Goal: Task Accomplishment & Management: Complete application form

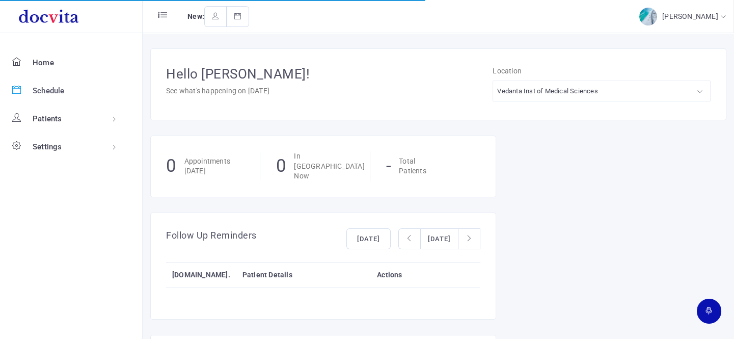
click at [36, 89] on span "Schedule" at bounding box center [49, 90] width 32 height 9
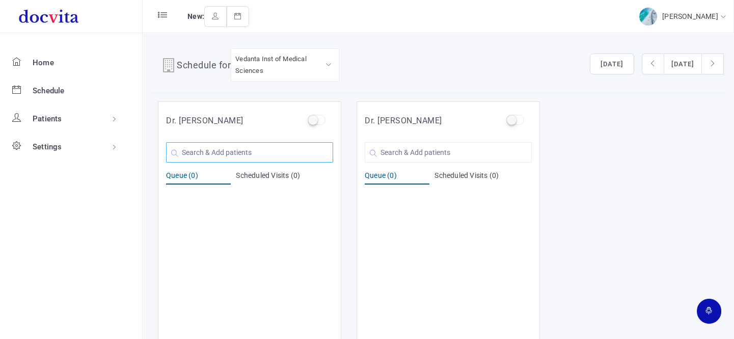
click at [250, 155] on input "text" at bounding box center [249, 152] width 167 height 20
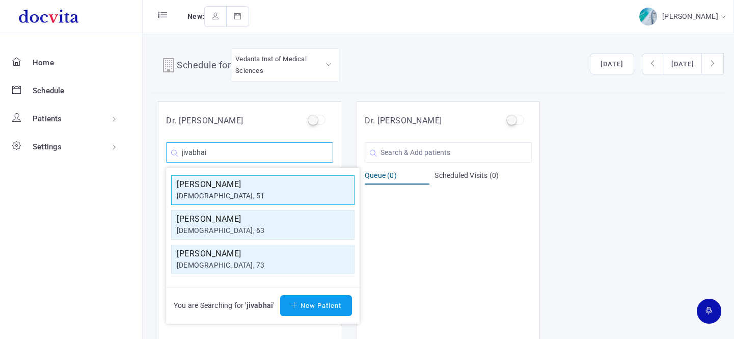
type input "jivabhai"
click at [249, 183] on h5 "[PERSON_NAME]" at bounding box center [263, 184] width 172 height 12
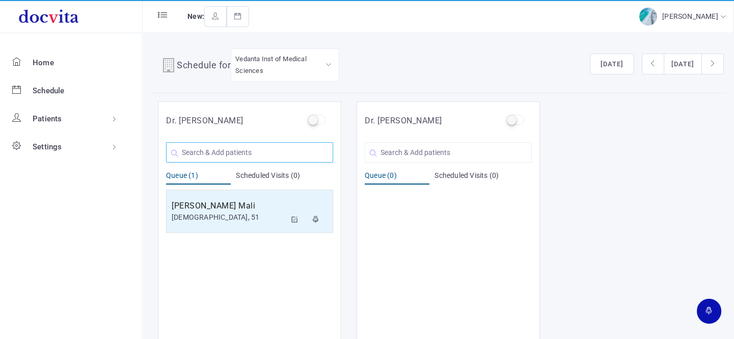
click at [226, 155] on input "text" at bounding box center [249, 152] width 167 height 20
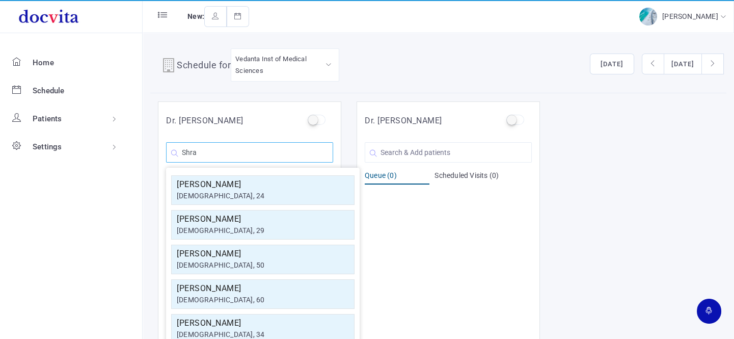
type input "Shra"
click at [216, 191] on div "[DEMOGRAPHIC_DATA], 24" at bounding box center [263, 196] width 172 height 11
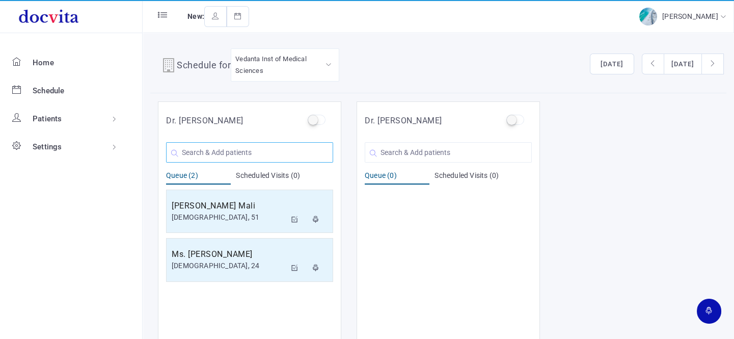
click at [224, 153] on input "text" at bounding box center [249, 152] width 167 height 20
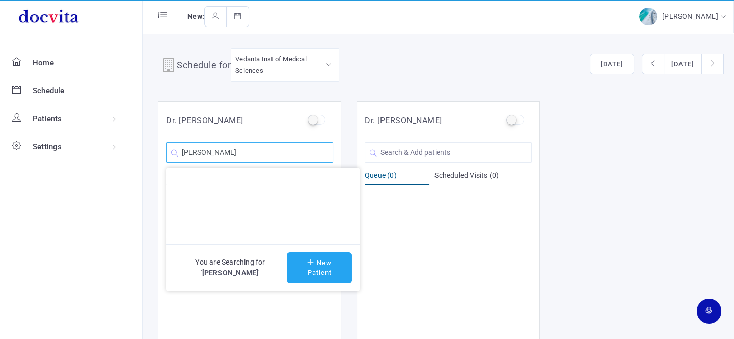
type input "[PERSON_NAME]"
click at [306, 274] on button "New Patient" at bounding box center [319, 267] width 65 height 31
type input "[PERSON_NAME]"
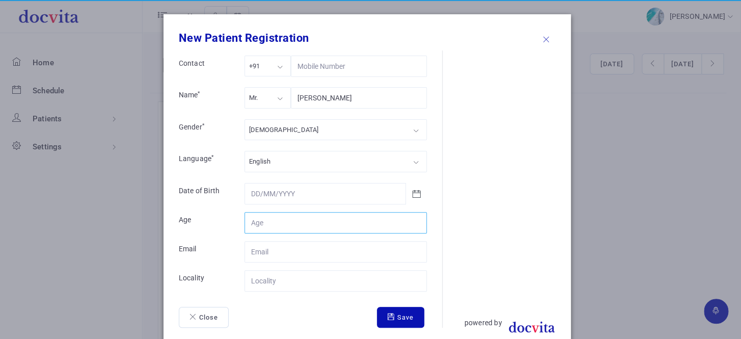
click at [285, 226] on input "Contact" at bounding box center [336, 222] width 182 height 21
type input "71"
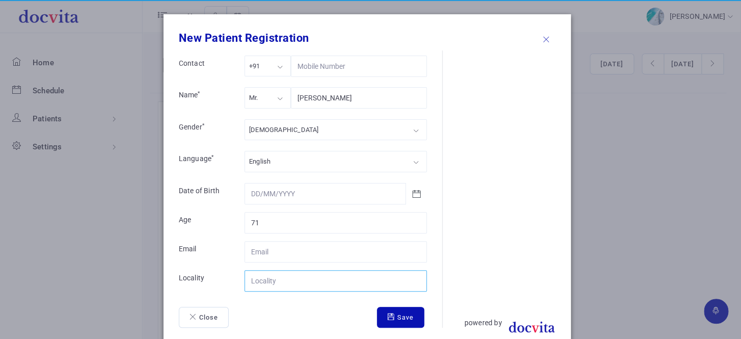
click at [290, 281] on input "Contact" at bounding box center [336, 280] width 182 height 21
type input "[GEOGRAPHIC_DATA]"
click at [388, 315] on icon "submit" at bounding box center [393, 316] width 10 height 7
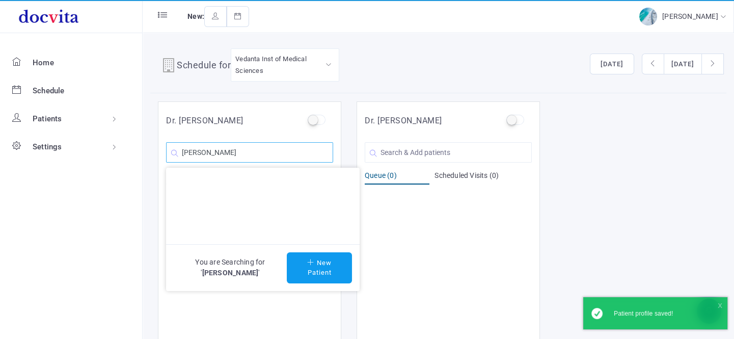
click at [275, 155] on input "[PERSON_NAME]" at bounding box center [249, 152] width 167 height 20
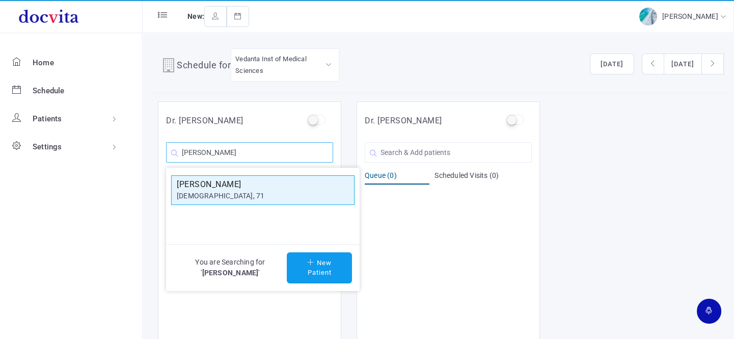
type input "[PERSON_NAME]"
click at [243, 189] on h5 "[PERSON_NAME]" at bounding box center [263, 184] width 172 height 12
